Goal: Information Seeking & Learning: Learn about a topic

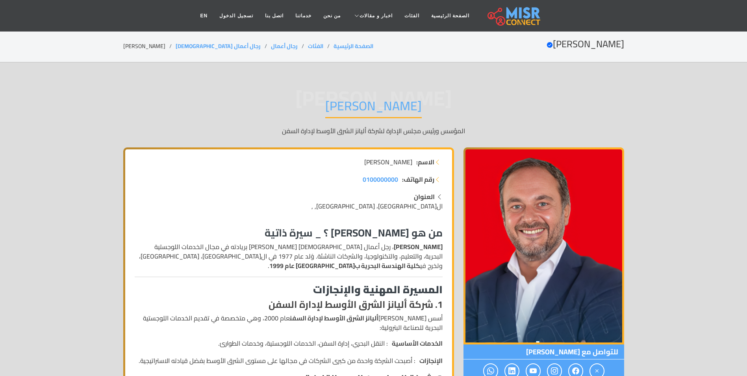
scroll to position [39, 0]
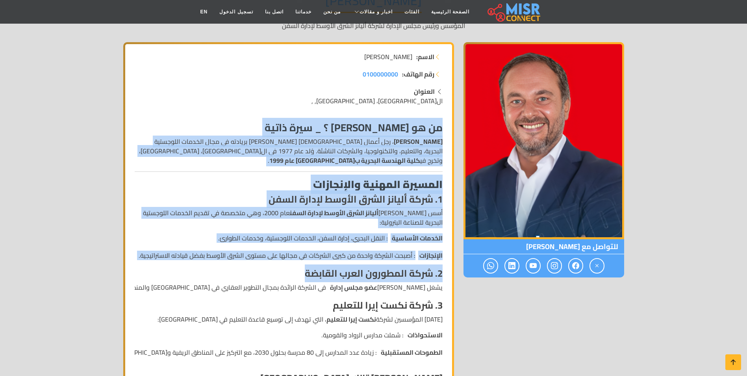
scroll to position [118, 0]
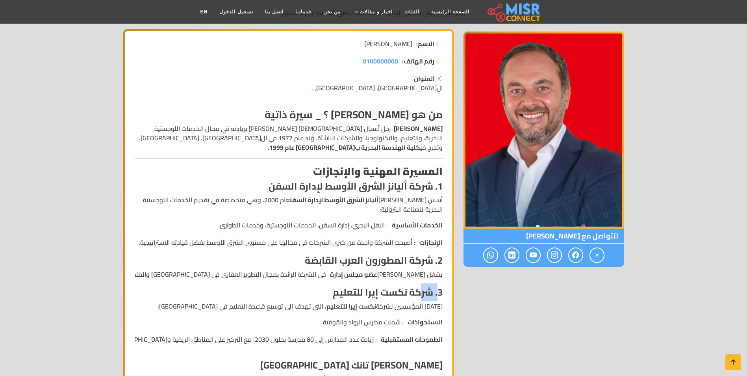
drag, startPoint x: 440, startPoint y: 293, endPoint x: 418, endPoint y: 297, distance: 22.1
click at [418, 297] on strong "3. شركة نكست إيرا للتعليم" at bounding box center [388, 292] width 110 height 18
drag, startPoint x: 444, startPoint y: 289, endPoint x: 438, endPoint y: 290, distance: 6.5
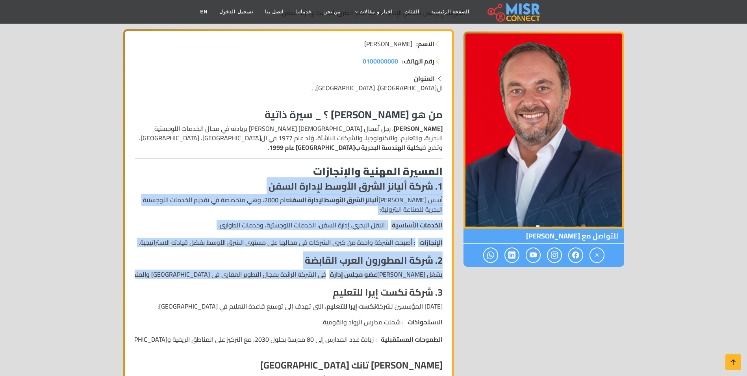
drag, startPoint x: 441, startPoint y: 291, endPoint x: 302, endPoint y: 174, distance: 181.8
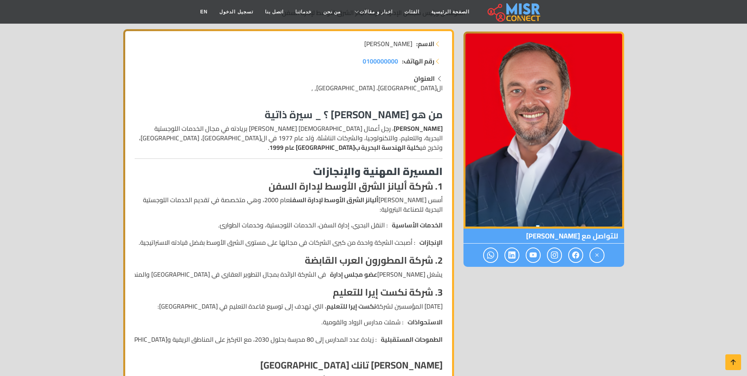
click at [320, 169] on strong "المسيرة المهنية والإنجازات" at bounding box center [378, 171] width 130 height 19
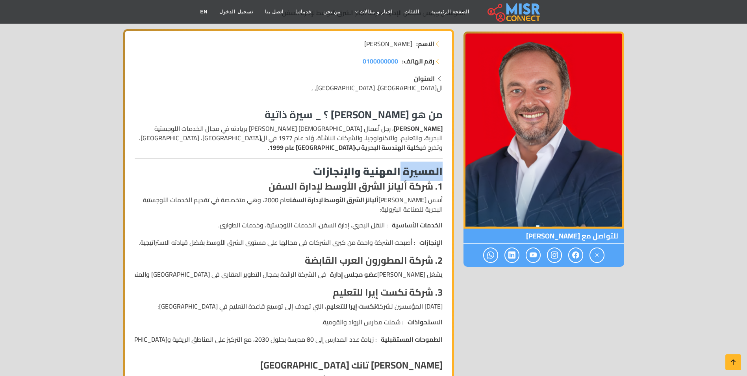
click at [439, 168] on strong "المسيرة المهنية والإنجازات" at bounding box center [378, 171] width 130 height 19
drag, startPoint x: 447, startPoint y: 170, endPoint x: 444, endPoint y: 175, distance: 5.3
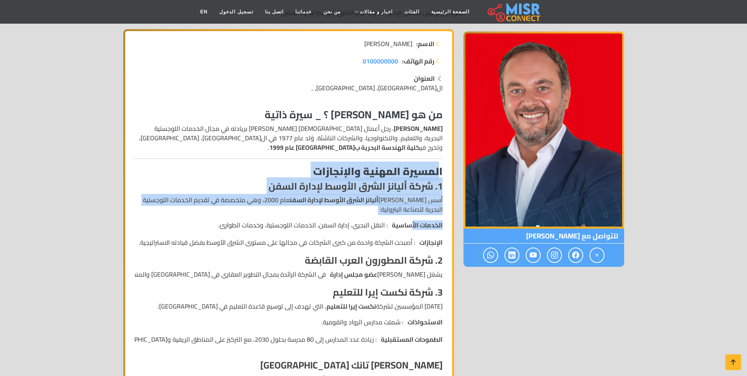
drag, startPoint x: 440, startPoint y: 169, endPoint x: 412, endPoint y: 222, distance: 60.3
drag, startPoint x: 412, startPoint y: 222, endPoint x: 430, endPoint y: 184, distance: 41.9
click at [412, 221] on strong "الخدمات الأساسية" at bounding box center [417, 224] width 51 height 9
click at [438, 174] on strong "المسيرة المهنية والإنجازات" at bounding box center [378, 171] width 130 height 19
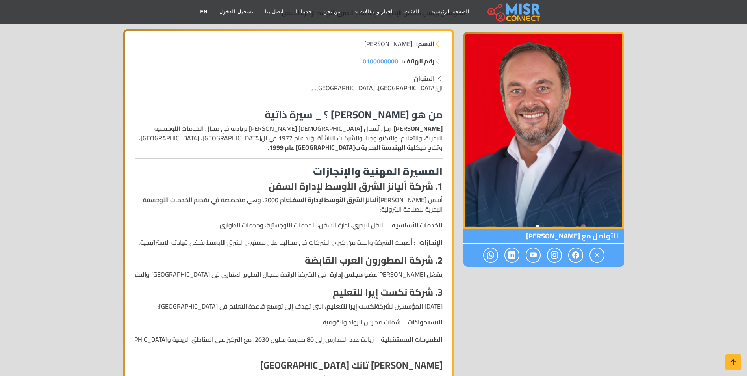
drag, startPoint x: 444, startPoint y: 165, endPoint x: 441, endPoint y: 170, distance: 6.0
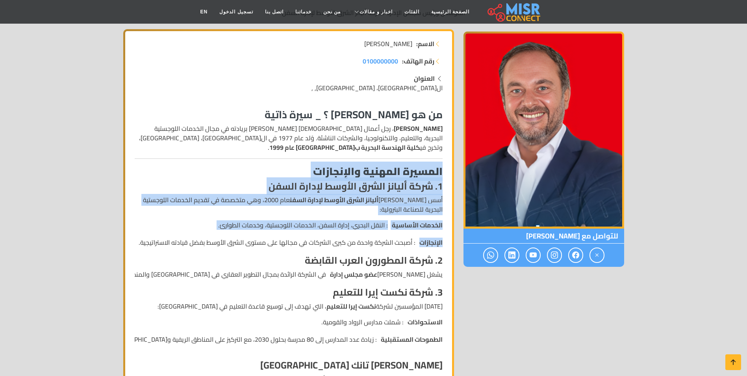
drag, startPoint x: 441, startPoint y: 170, endPoint x: 394, endPoint y: 232, distance: 78.7
click at [393, 232] on ul "الخدمات الأساسية : النقل البحري، إدارة السفن، الخدمات اللوجستية، وخدمات الطوارئ…" at bounding box center [289, 233] width 308 height 27
click at [423, 172] on strong "المسيرة المهنية والإنجازات" at bounding box center [378, 171] width 130 height 19
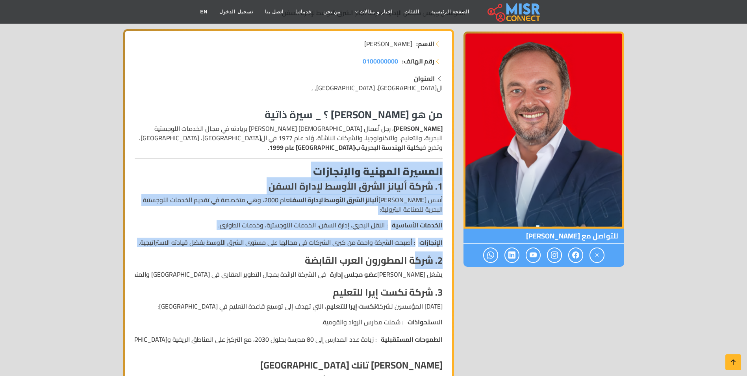
drag, startPoint x: 441, startPoint y: 169, endPoint x: 405, endPoint y: 247, distance: 85.8
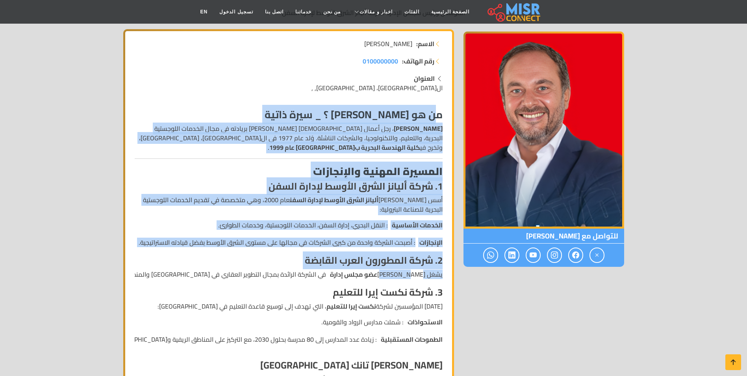
drag, startPoint x: 438, startPoint y: 116, endPoint x: 297, endPoint y: 267, distance: 207.1
